Goal: Information Seeking & Learning: Find specific fact

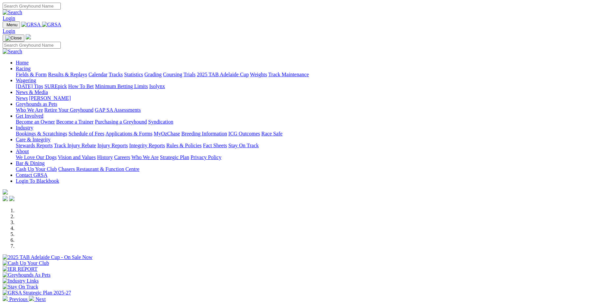
scroll to position [182, 0]
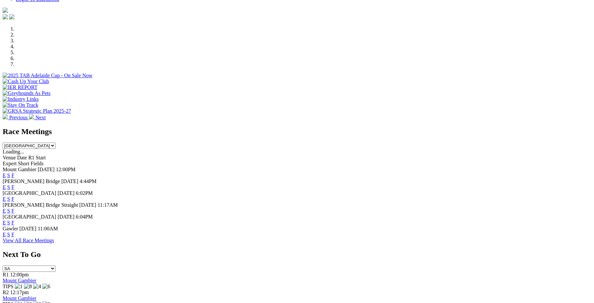
click at [14, 196] on link "F" at bounding box center [13, 199] width 3 height 6
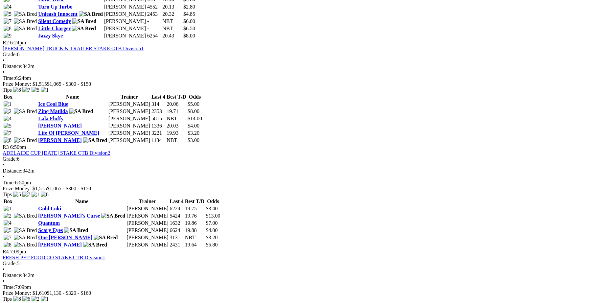
scroll to position [454, 0]
